Goal: Task Accomplishment & Management: Manage account settings

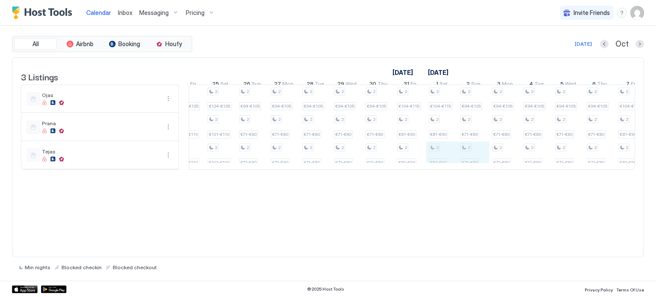
drag, startPoint x: 454, startPoint y: 174, endPoint x: 469, endPoint y: 175, distance: 14.5
click at [469, 170] on table "3 Listings [DATE] [DATE] [DATE] 26 Fri 27 Sat 28 Sun 29 Mon 30 Tue 1 Wed 2 Thu …" at bounding box center [328, 114] width 614 height 112
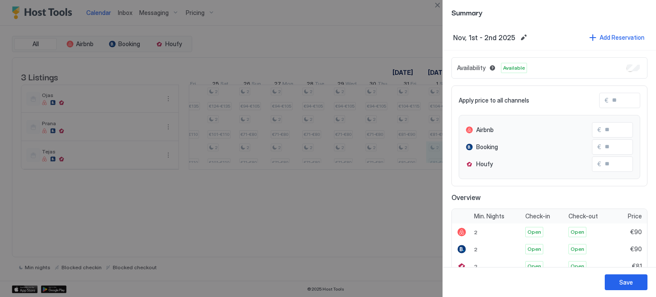
click at [409, 192] on div at bounding box center [328, 148] width 656 height 297
click at [399, 35] on div at bounding box center [328, 148] width 656 height 297
click at [437, 6] on button "Close" at bounding box center [437, 5] width 10 height 10
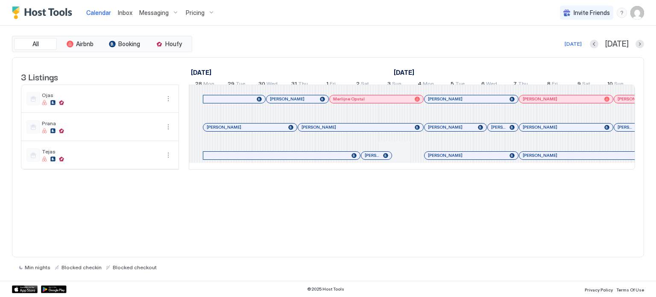
drag, startPoint x: 256, startPoint y: 184, endPoint x: 287, endPoint y: 185, distance: 30.8
click at [287, 178] on div "3 Listings [DATE] [DATE] [DATE] 28 Mon 29 Tue 30 Wed 31 Thu 1 Fri 2 Sat 3 Sun 4…" at bounding box center [327, 118] width 631 height 121
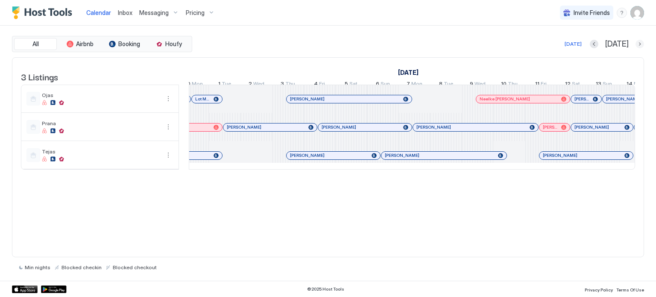
click at [640, 44] on button "Next month" at bounding box center [639, 44] width 9 height 9
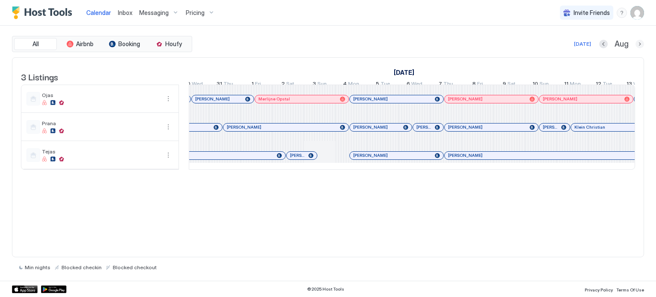
click at [639, 44] on button "Next month" at bounding box center [639, 44] width 9 height 9
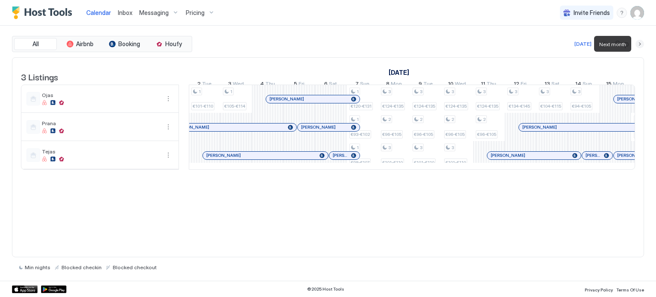
click at [641, 43] on button "Next month" at bounding box center [639, 44] width 9 height 9
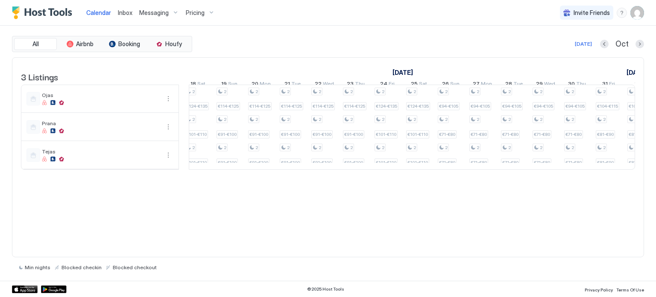
drag, startPoint x: 442, startPoint y: 175, endPoint x: 461, endPoint y: 175, distance: 18.8
click at [459, 169] on div at bounding box center [412, 169] width 446 height 0
click at [199, 18] on div "Pricing" at bounding box center [200, 13] width 36 height 15
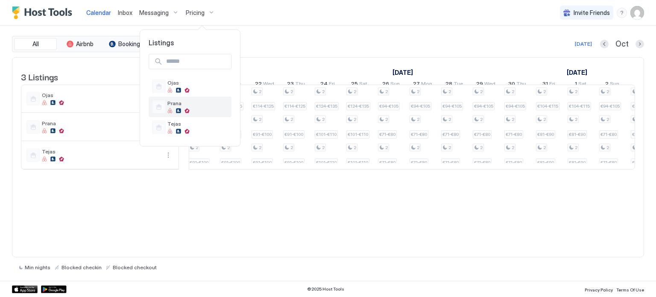
click at [193, 112] on div at bounding box center [197, 110] width 61 height 5
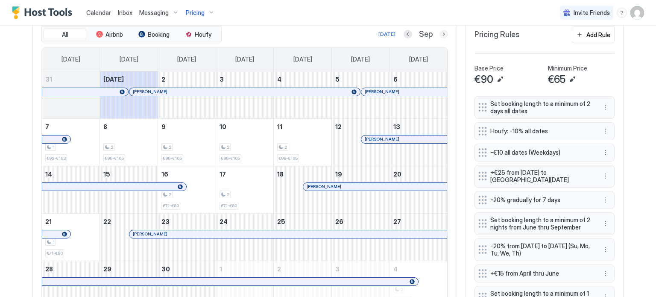
click at [439, 32] on button "Next month" at bounding box center [443, 34] width 9 height 9
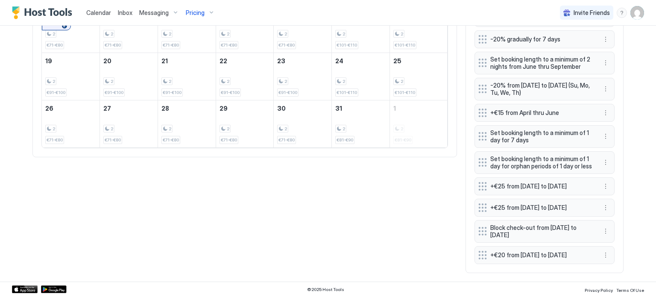
click at [596, 254] on div "+€20 from [DATE] to [DATE]" at bounding box center [544, 255] width 140 height 18
click at [601, 253] on button "More options" at bounding box center [605, 255] width 10 height 10
click at [618, 243] on span "Delete" at bounding box center [618, 240] width 16 height 6
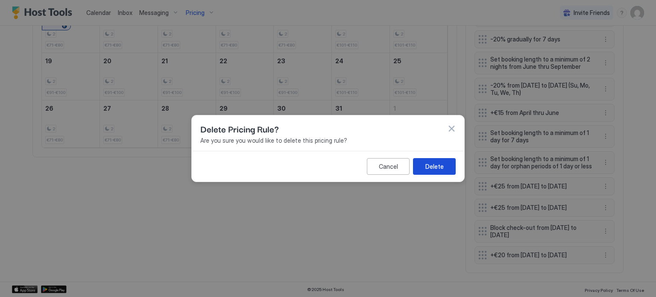
click at [440, 163] on div "Delete" at bounding box center [434, 166] width 18 height 9
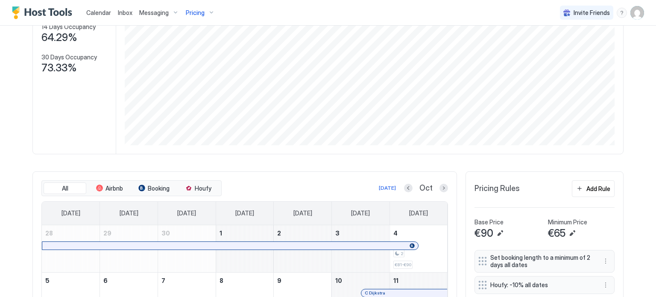
scroll to position [30, 0]
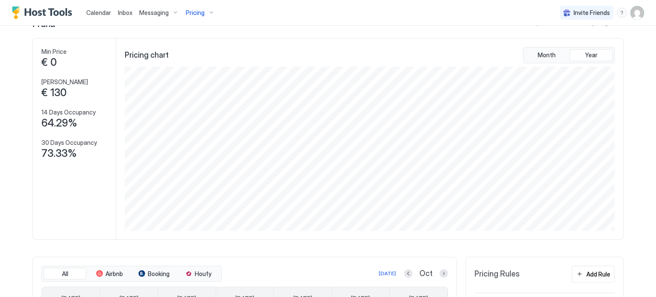
click at [201, 14] on span "Pricing" at bounding box center [195, 13] width 19 height 8
click at [168, 125] on span "Tejas" at bounding box center [197, 123] width 61 height 6
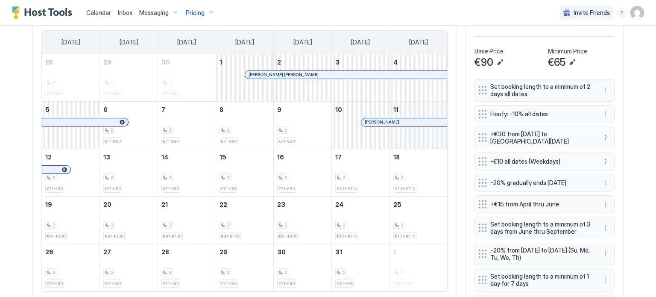
scroll to position [243, 0]
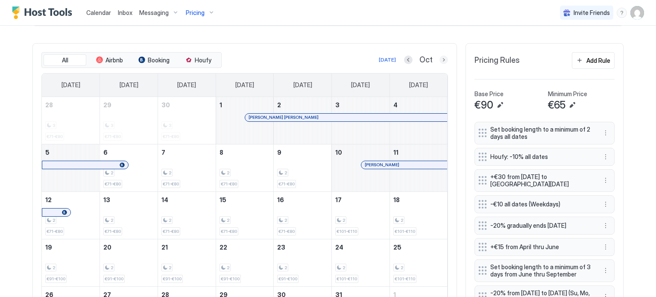
click at [440, 58] on button "Next month" at bounding box center [443, 59] width 9 height 9
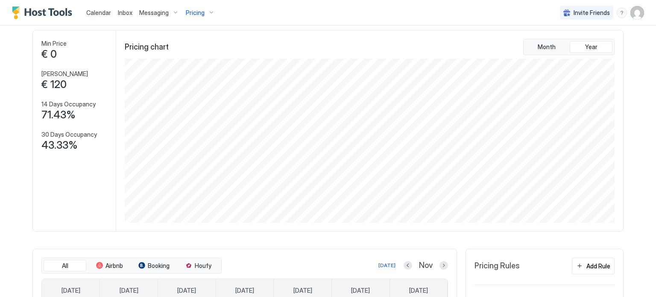
scroll to position [0, 0]
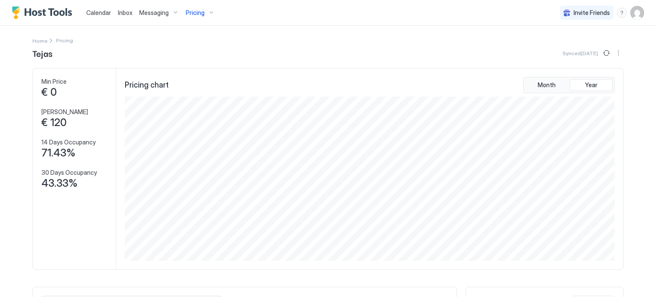
click at [100, 12] on span "Calendar" at bounding box center [98, 12] width 25 height 7
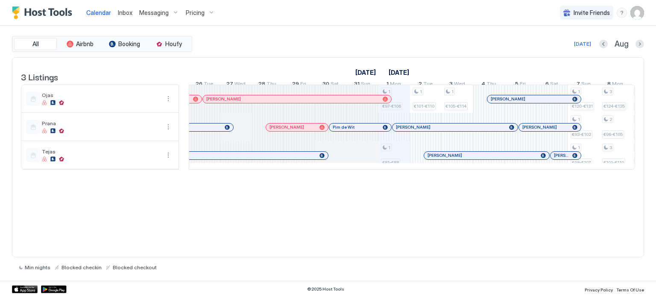
scroll to position [0, 219]
